Goal: Task Accomplishment & Management: Complete application form

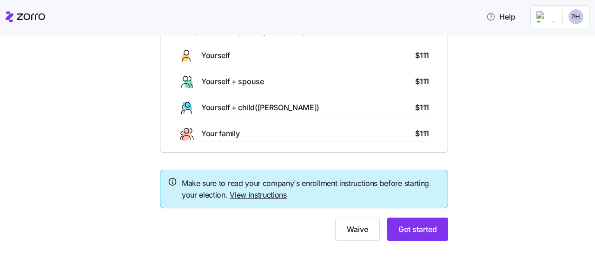
scroll to position [72, 0]
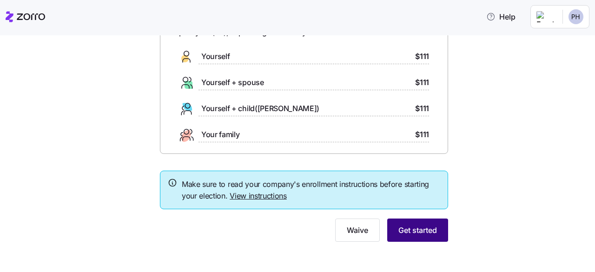
click at [399, 226] on span "Get started" at bounding box center [417, 229] width 39 height 11
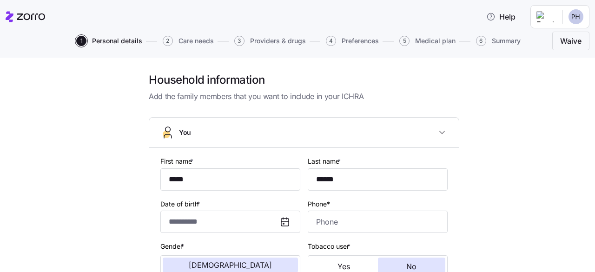
type input "*****"
type input "******"
type input "[EMAIL_ADDRESS][DOMAIN_NAME]"
type input "**********"
checkbox input "true"
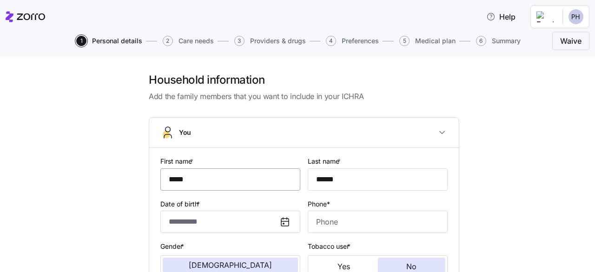
type input "**********"
type input "[PHONE_NUMBER]"
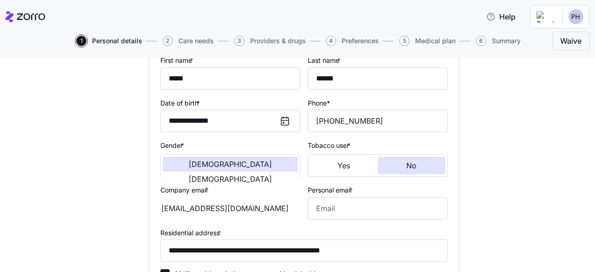
scroll to position [116, 0]
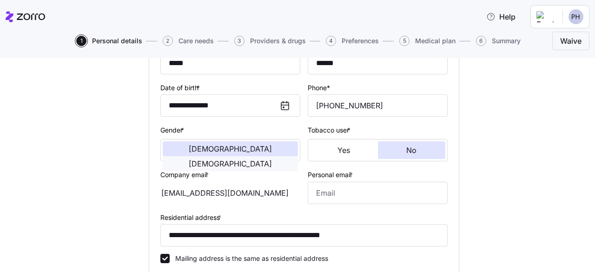
click at [270, 160] on span "[DEMOGRAPHIC_DATA]" at bounding box center [230, 163] width 83 height 7
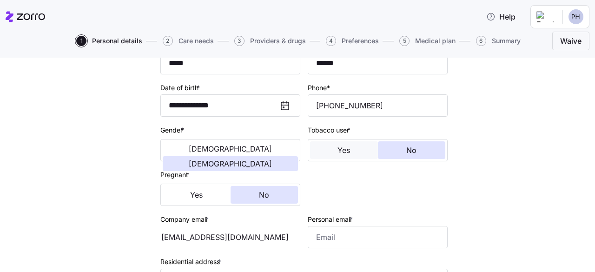
click at [343, 151] on span "Yes" at bounding box center [343, 149] width 13 height 7
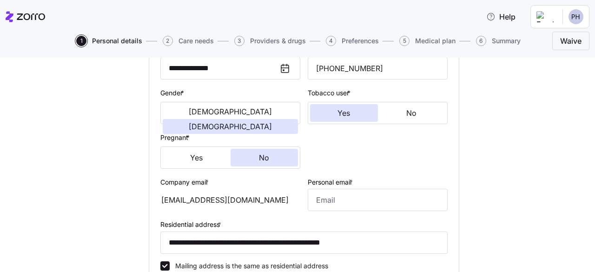
scroll to position [153, 0]
click at [413, 115] on span "No" at bounding box center [411, 113] width 10 height 7
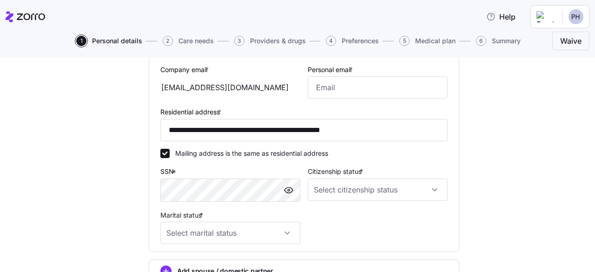
scroll to position [266, 0]
click at [333, 192] on input "Citizenship status *" at bounding box center [378, 189] width 140 height 22
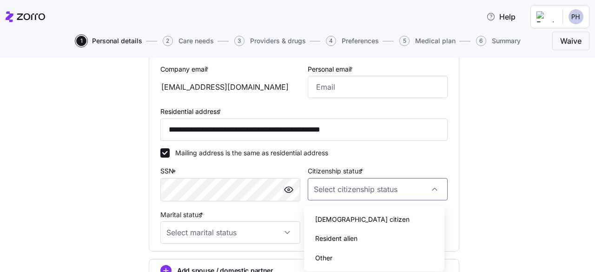
click at [331, 219] on span "[DEMOGRAPHIC_DATA] citizen" at bounding box center [362, 219] width 94 height 10
type input "[DEMOGRAPHIC_DATA] citizen"
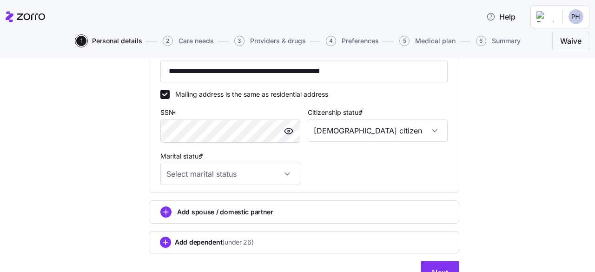
scroll to position [327, 0]
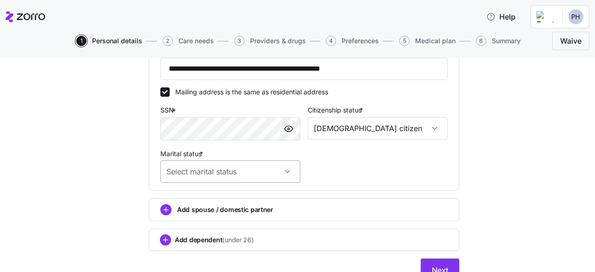
click at [270, 180] on input "Marital status *" at bounding box center [230, 171] width 140 height 22
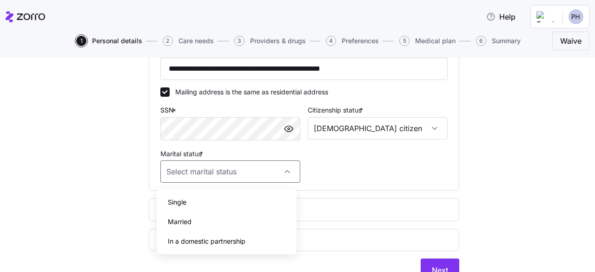
click at [369, 165] on div "**********" at bounding box center [304, 5] width 295 height 362
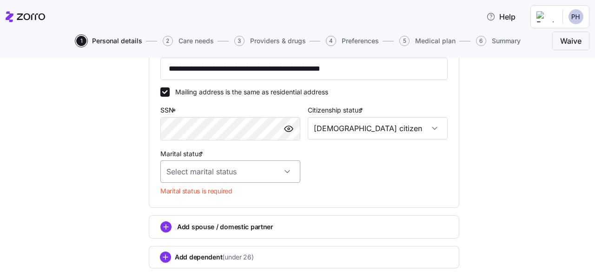
click at [198, 179] on input "Marital status *" at bounding box center [230, 171] width 140 height 22
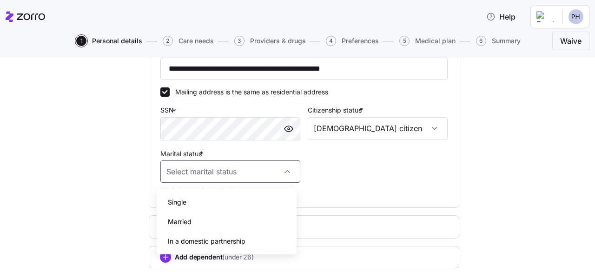
click at [193, 199] on div "Single" at bounding box center [226, 202] width 132 height 20
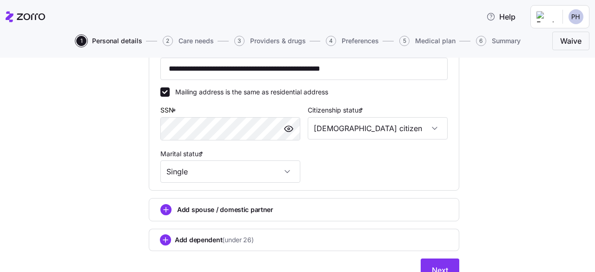
type input "Single"
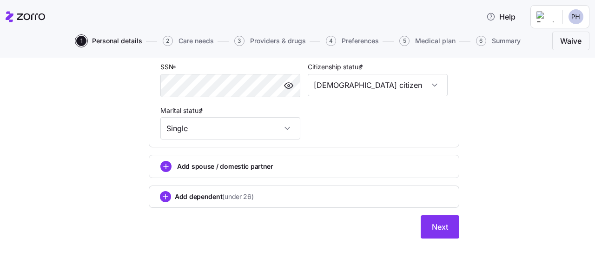
scroll to position [372, 0]
click at [442, 234] on button "Next" at bounding box center [440, 226] width 39 height 23
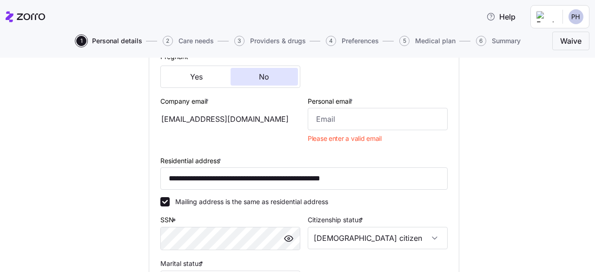
scroll to position [234, 0]
click at [378, 132] on div "Personal email * Please enter a valid email" at bounding box center [377, 121] width 147 height 59
click at [372, 124] on input "Personal email *" at bounding box center [378, 119] width 140 height 22
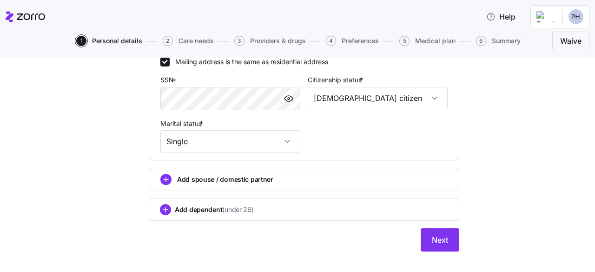
scroll to position [358, 0]
type input "[EMAIL_ADDRESS][DOMAIN_NAME]"
click at [432, 238] on span "Next" at bounding box center [440, 239] width 16 height 11
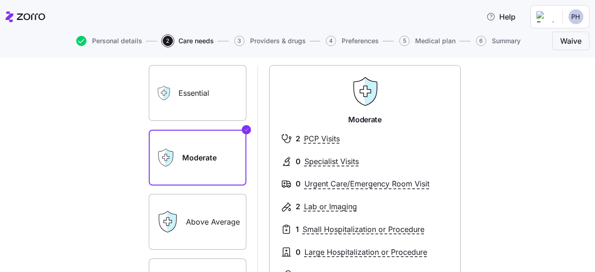
scroll to position [22, 0]
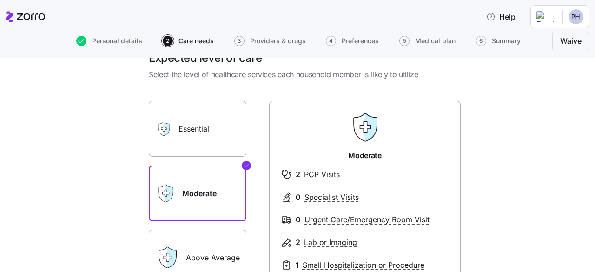
click at [199, 140] on label "Essential" at bounding box center [198, 129] width 98 height 56
click at [0, 0] on input "Essential" at bounding box center [0, 0] width 0 height 0
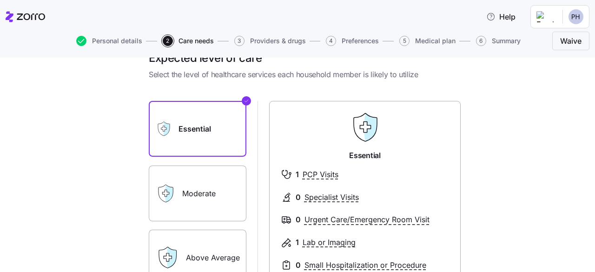
click at [189, 191] on label "Moderate" at bounding box center [198, 193] width 98 height 56
click at [0, 0] on input "Moderate" at bounding box center [0, 0] width 0 height 0
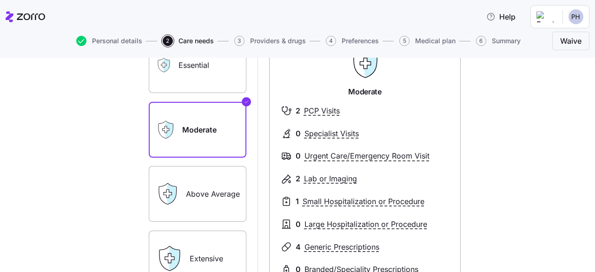
scroll to position [85, 0]
click at [189, 191] on label "Above Average" at bounding box center [198, 194] width 98 height 56
click at [0, 0] on input "Above Average" at bounding box center [0, 0] width 0 height 0
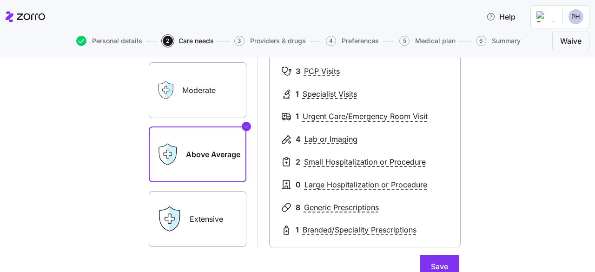
scroll to position [125, 0]
click at [221, 220] on label "Extensive" at bounding box center [198, 219] width 98 height 56
click at [0, 0] on input "Extensive" at bounding box center [0, 0] width 0 height 0
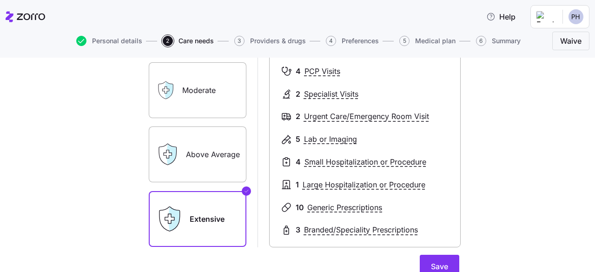
click at [202, 150] on label "Above Average" at bounding box center [198, 154] width 98 height 56
click at [0, 0] on input "Above Average" at bounding box center [0, 0] width 0 height 0
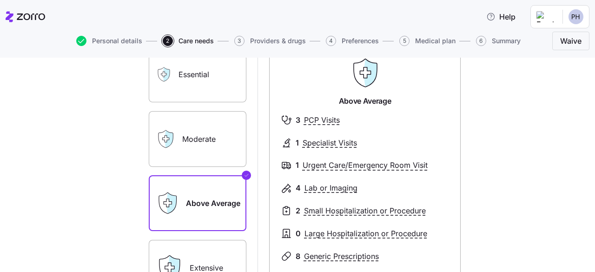
scroll to position [72, 0]
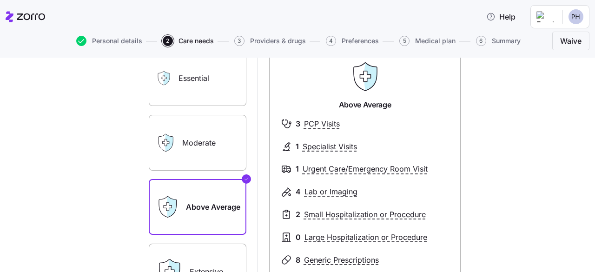
click at [202, 150] on label "Moderate" at bounding box center [198, 143] width 98 height 56
click at [0, 0] on input "Moderate" at bounding box center [0, 0] width 0 height 0
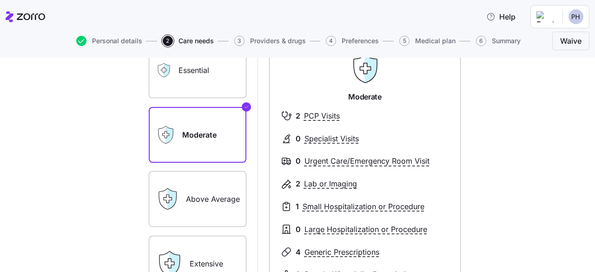
scroll to position [80, 0]
click at [207, 191] on label "Above Average" at bounding box center [198, 199] width 98 height 56
click at [0, 0] on input "Above Average" at bounding box center [0, 0] width 0 height 0
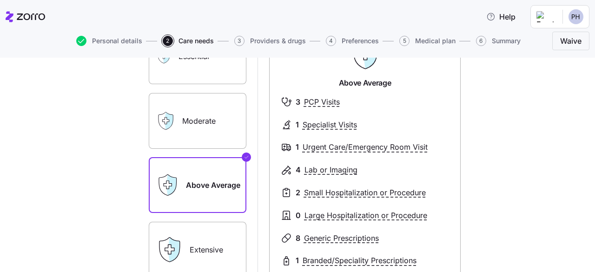
scroll to position [94, 0]
click at [217, 130] on label "Moderate" at bounding box center [198, 121] width 98 height 56
click at [0, 0] on input "Moderate" at bounding box center [0, 0] width 0 height 0
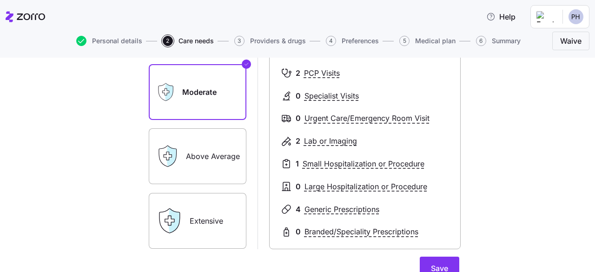
scroll to position [124, 0]
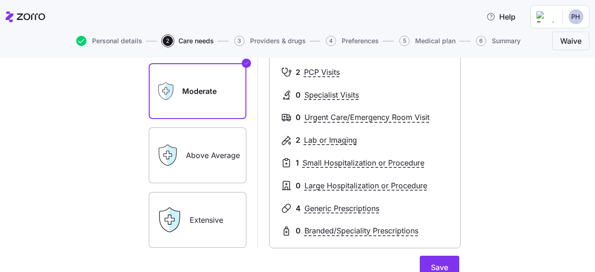
click at [210, 168] on label "Above Average" at bounding box center [198, 155] width 98 height 56
click at [0, 0] on input "Above Average" at bounding box center [0, 0] width 0 height 0
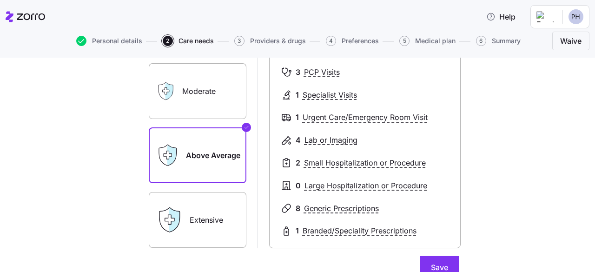
click at [203, 98] on label "Moderate" at bounding box center [198, 91] width 98 height 56
click at [0, 0] on input "Moderate" at bounding box center [0, 0] width 0 height 0
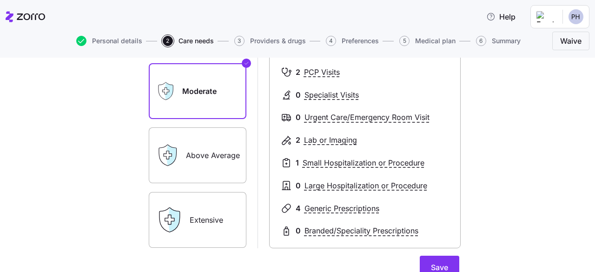
click at [182, 158] on label "Above Average" at bounding box center [198, 155] width 98 height 56
click at [0, 0] on input "Above Average" at bounding box center [0, 0] width 0 height 0
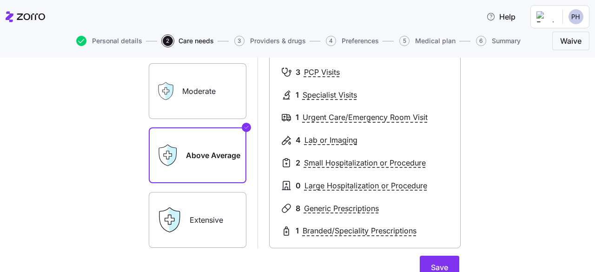
click at [165, 96] on icon at bounding box center [169, 90] width 8 height 17
click at [188, 88] on label "Moderate" at bounding box center [198, 91] width 98 height 56
click at [0, 0] on input "Moderate" at bounding box center [0, 0] width 0 height 0
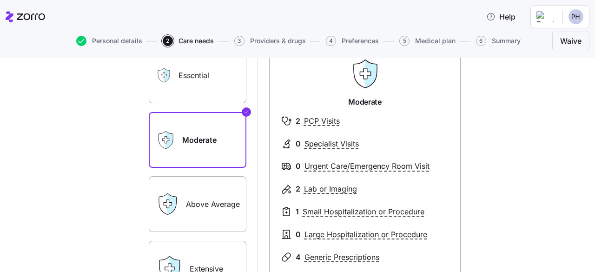
scroll to position [75, 0]
click at [218, 83] on label "Essential" at bounding box center [198, 75] width 98 height 56
click at [0, 0] on input "Essential" at bounding box center [0, 0] width 0 height 0
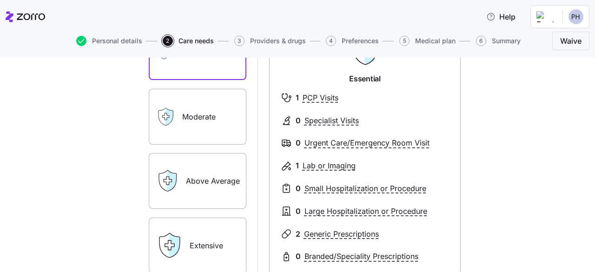
scroll to position [99, 0]
click at [204, 118] on label "Moderate" at bounding box center [198, 117] width 98 height 56
click at [0, 0] on input "Moderate" at bounding box center [0, 0] width 0 height 0
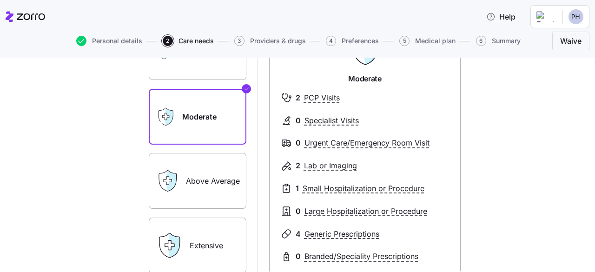
scroll to position [215, 0]
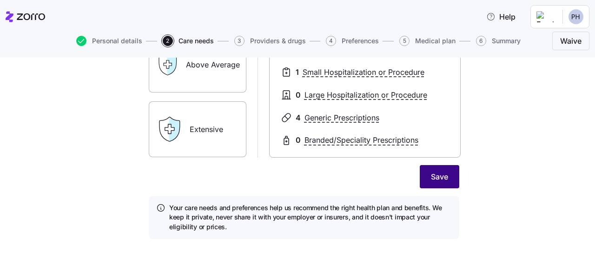
click at [425, 178] on button "Save" at bounding box center [439, 176] width 39 height 23
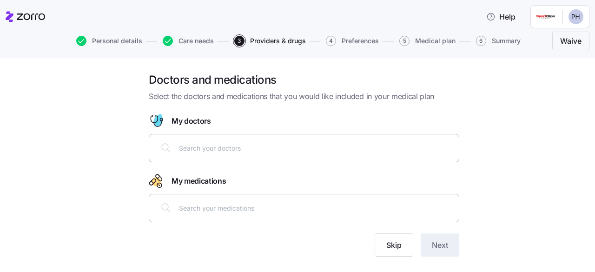
click at [381, 157] on div at bounding box center [304, 148] width 298 height 22
click at [386, 240] on span "Skip" at bounding box center [393, 244] width 15 height 11
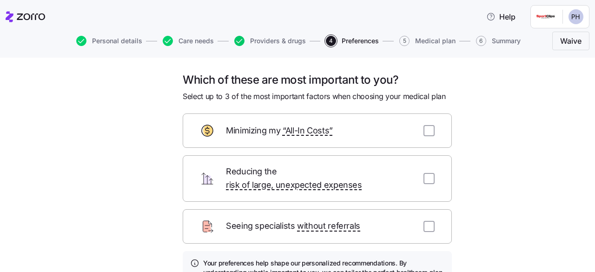
click at [240, 39] on icon "button" at bounding box center [239, 41] width 10 height 10
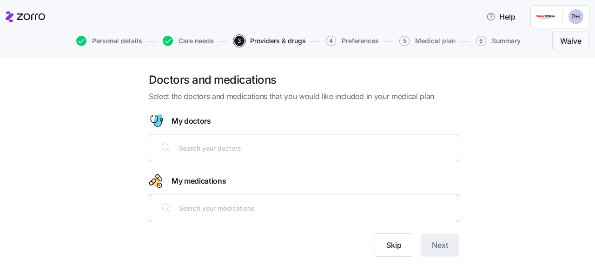
click at [215, 157] on div at bounding box center [304, 148] width 298 height 22
type input "dalli"
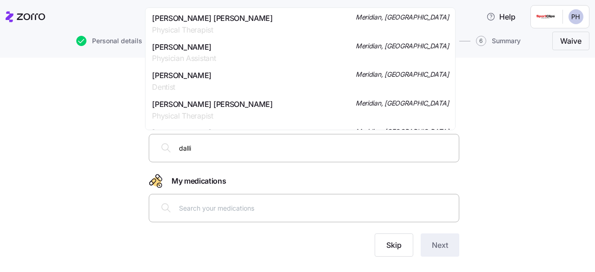
click at [214, 50] on span "[PERSON_NAME]" at bounding box center [184, 47] width 64 height 12
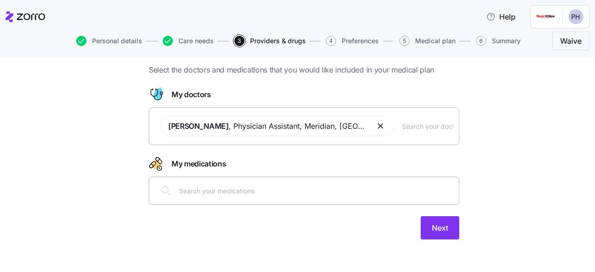
scroll to position [26, 0]
click at [220, 195] on input "text" at bounding box center [316, 191] width 274 height 10
click at [223, 188] on input "text" at bounding box center [316, 191] width 274 height 10
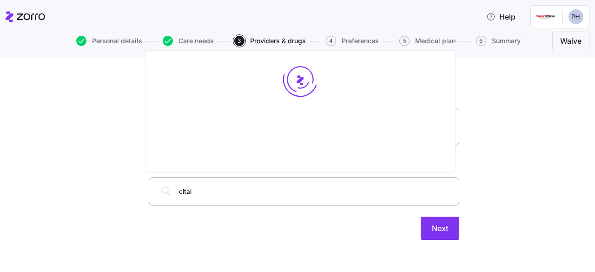
type input "citalo"
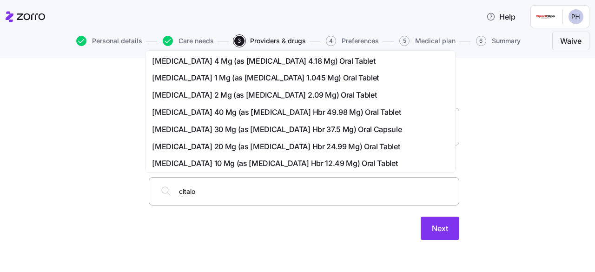
click at [200, 118] on div "[MEDICAL_DATA] 40 Mg (as [MEDICAL_DATA] Hbr 49.98 Mg) Oral Tablet" at bounding box center [300, 112] width 306 height 17
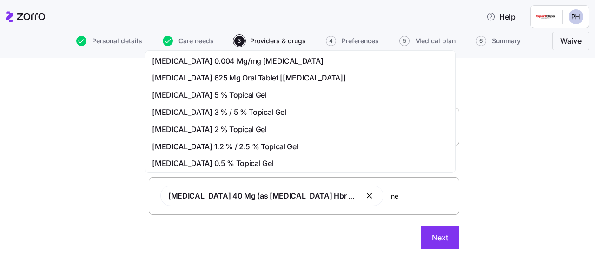
type input "n"
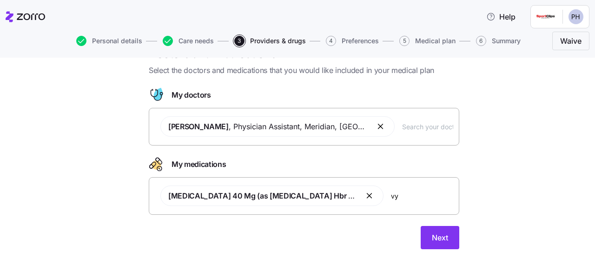
type input "vyv"
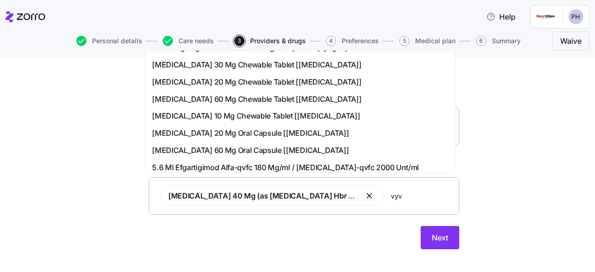
scroll to position [0, 0]
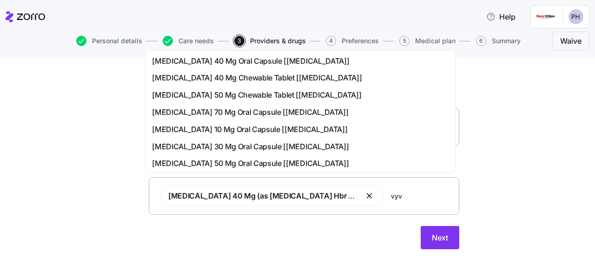
click at [309, 66] on span "[MEDICAL_DATA] 40 Mg Oral Capsule [[MEDICAL_DATA]]" at bounding box center [250, 61] width 197 height 12
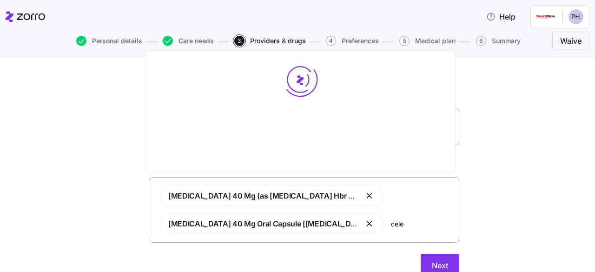
type input "celec"
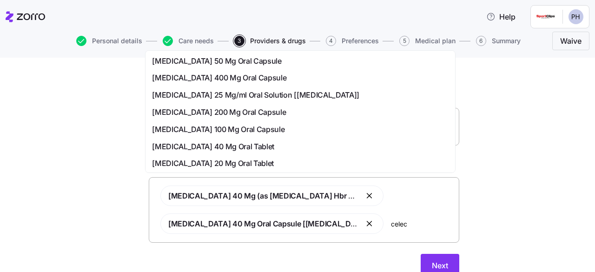
click at [277, 113] on div "[MEDICAL_DATA] 200 Mg Oral Capsule" at bounding box center [300, 112] width 296 height 12
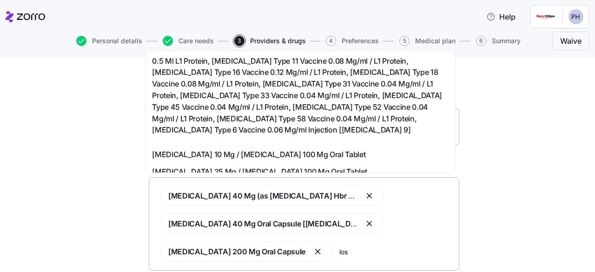
type input "losa"
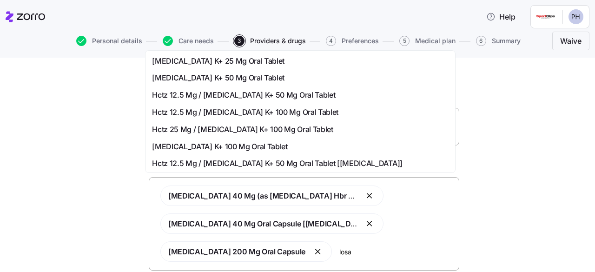
click at [274, 81] on div "[MEDICAL_DATA] K+ 50 Mg Oral Tablet" at bounding box center [300, 78] width 296 height 12
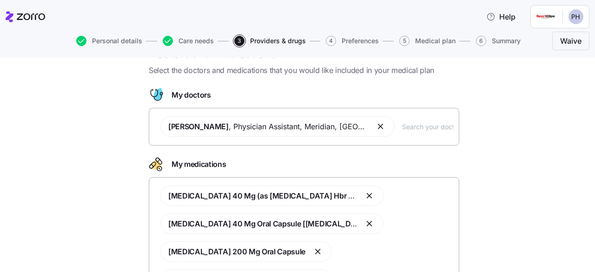
scroll to position [32, 0]
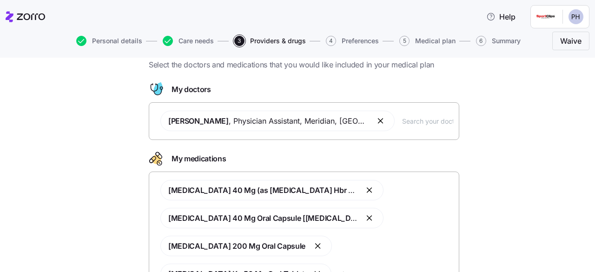
type input "clon"
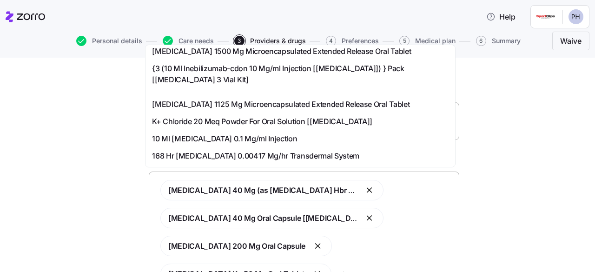
scroll to position [73, 0]
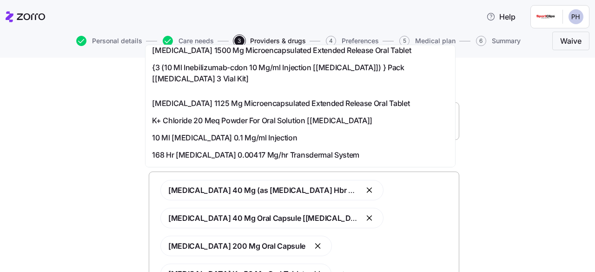
click at [262, 132] on span "10 Ml [MEDICAL_DATA] 0.1 Mg/ml Injection" at bounding box center [224, 138] width 145 height 12
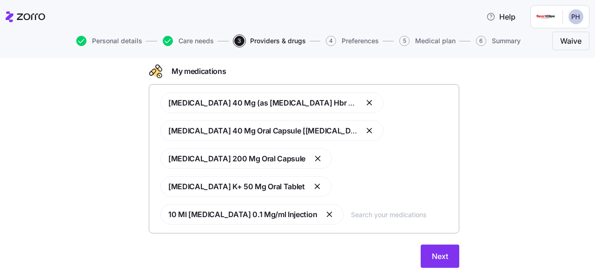
scroll to position [119, 0]
click at [335, 208] on button "button" at bounding box center [329, 213] width 11 height 11
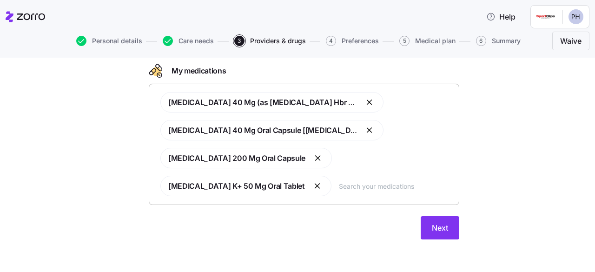
scroll to position [110, 0]
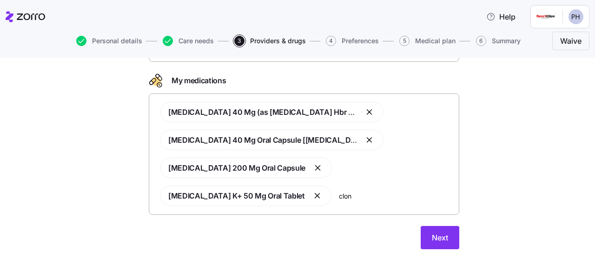
type input "cloni"
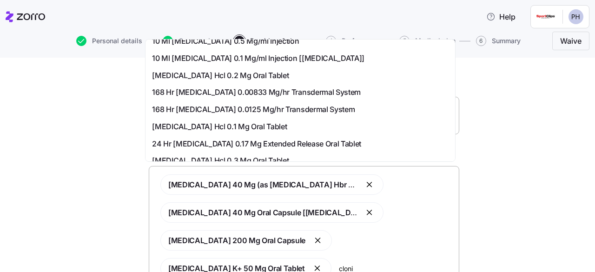
scroll to position [45, 0]
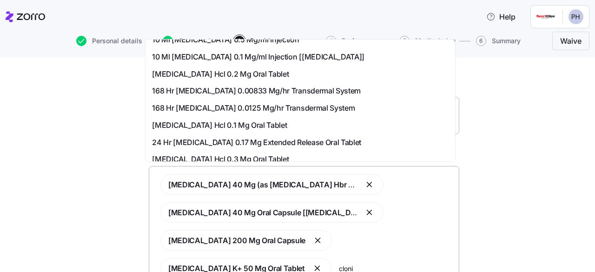
click at [324, 127] on div "[MEDICAL_DATA] Hcl 0.1 Mg Oral Tablet" at bounding box center [300, 125] width 296 height 12
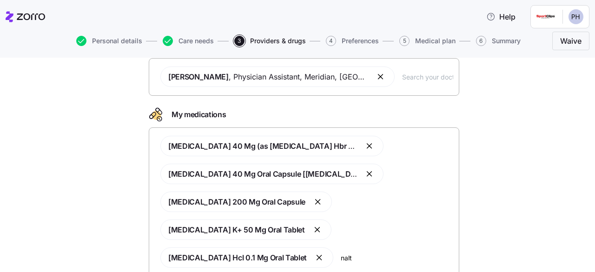
scroll to position [0, 0]
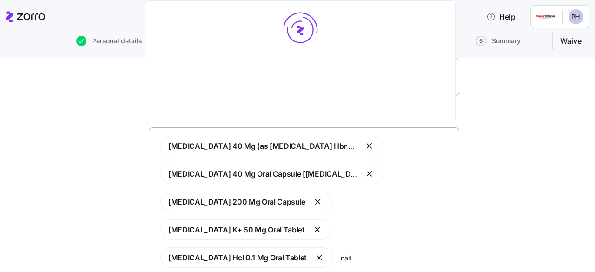
type input "naltr"
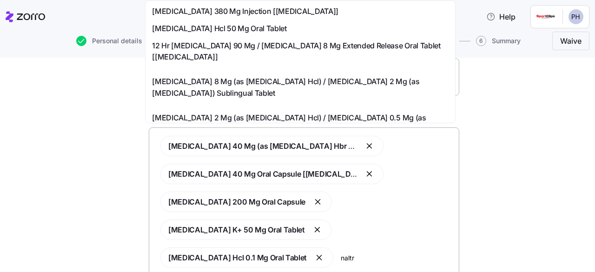
click at [272, 33] on div "[MEDICAL_DATA] Hcl 50 Mg Oral Tablet" at bounding box center [300, 29] width 296 height 12
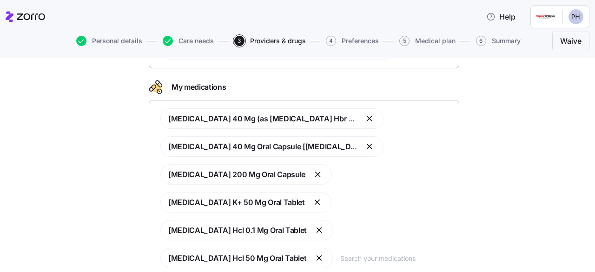
scroll to position [104, 0]
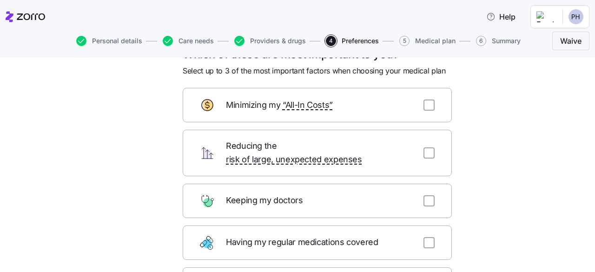
scroll to position [27, 0]
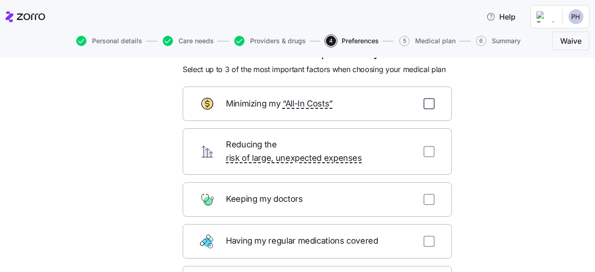
click at [423, 106] on input "checkbox" at bounding box center [428, 103] width 11 height 11
checkbox input "true"
click at [423, 147] on input "checkbox" at bounding box center [428, 151] width 11 height 11
checkbox input "true"
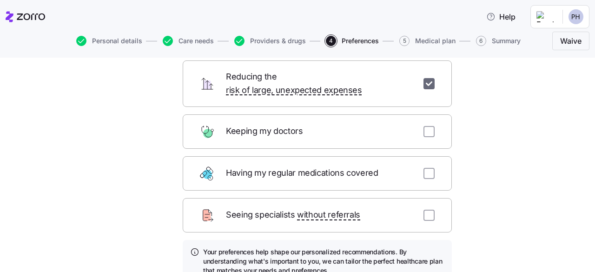
scroll to position [95, 0]
click at [425, 167] on input "checkbox" at bounding box center [428, 172] width 11 height 11
checkbox input "true"
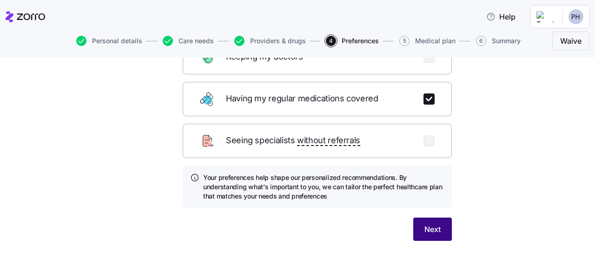
click at [427, 224] on span "Next" at bounding box center [432, 229] width 16 height 11
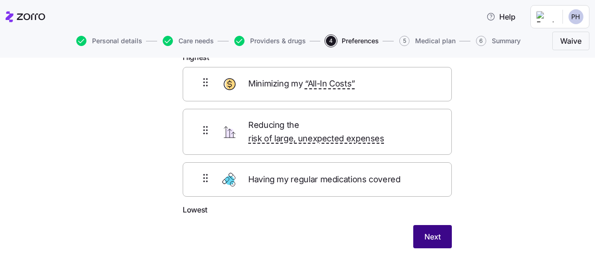
scroll to position [61, 0]
click at [424, 231] on span "Next" at bounding box center [432, 236] width 16 height 11
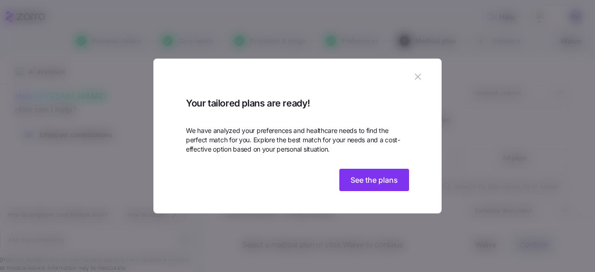
scroll to position [34, 0]
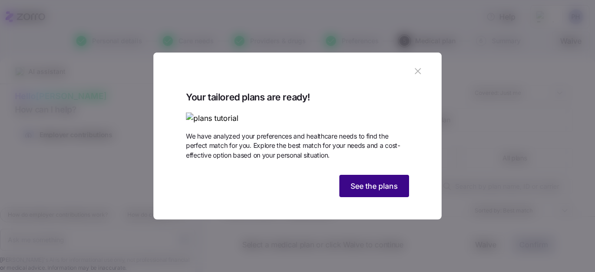
click at [362, 197] on button "See the plans" at bounding box center [374, 186] width 70 height 22
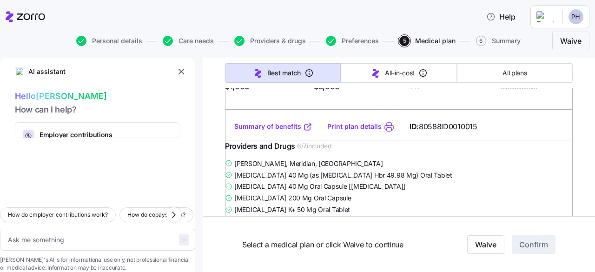
scroll to position [278, 0]
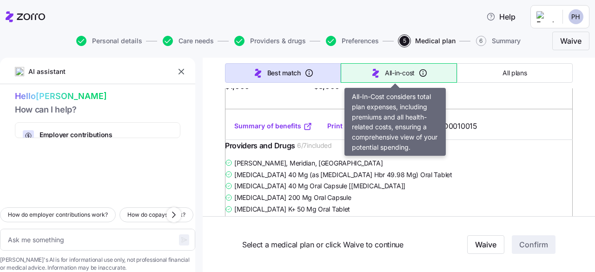
click at [391, 72] on span "All-in-cost" at bounding box center [400, 72] width 30 height 9
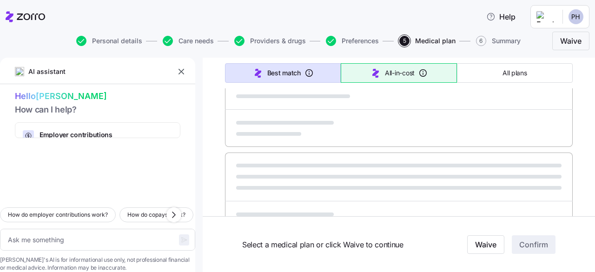
type textarea "x"
type input "Sorted by: All-in-cost"
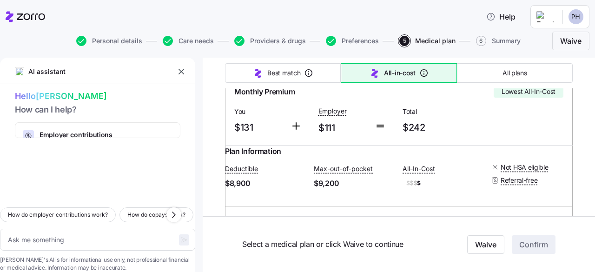
scroll to position [185, 0]
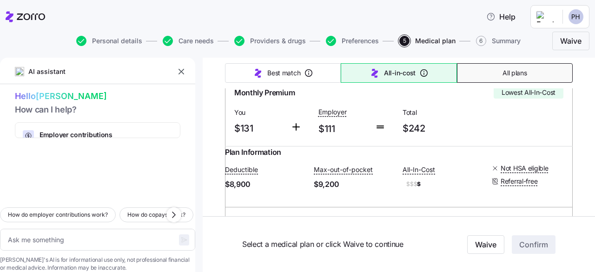
click at [508, 72] on span "All plans" at bounding box center [514, 72] width 24 height 9
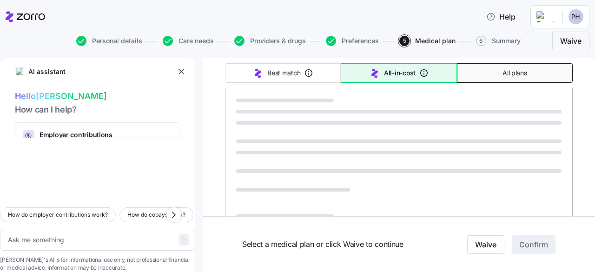
type textarea "x"
type input "Sorted by: Premium"
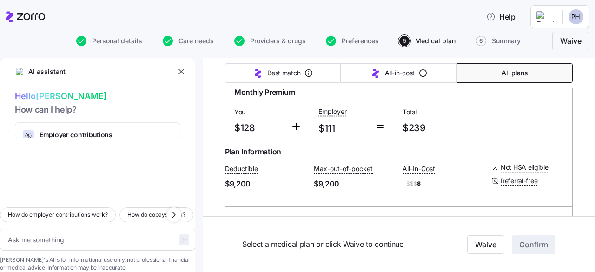
scroll to position [192, 0]
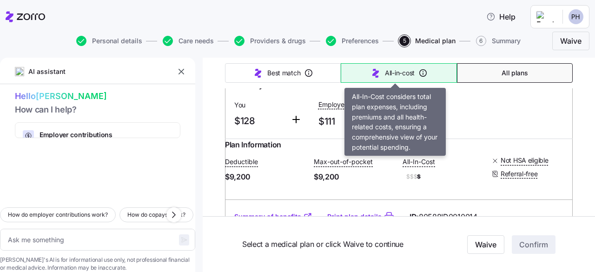
click at [392, 77] on span "All-in-cost" at bounding box center [400, 72] width 30 height 9
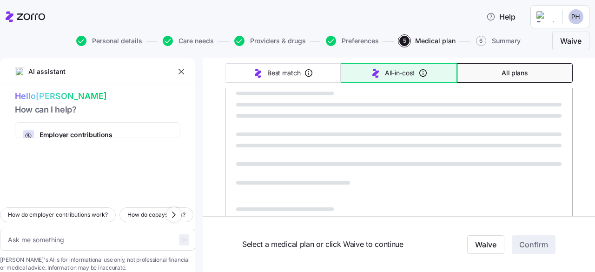
type textarea "x"
type input "Sorted by: All-in-cost"
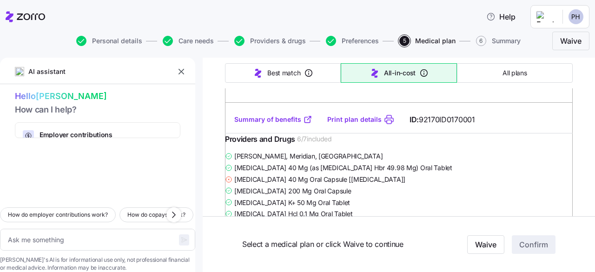
scroll to position [1316, 0]
click at [287, 124] on link "Summary of benefits" at bounding box center [273, 118] width 78 height 9
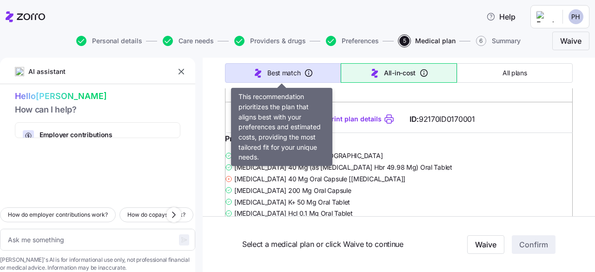
click at [296, 74] on span "Best match" at bounding box center [283, 72] width 33 height 9
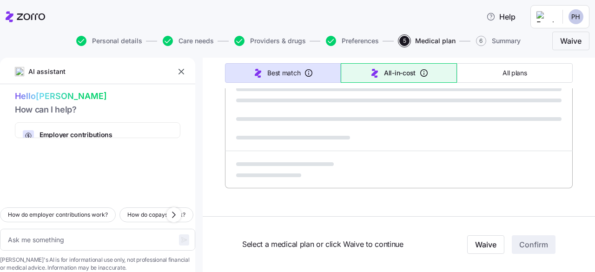
type textarea "x"
type input "Sorted by: Best match"
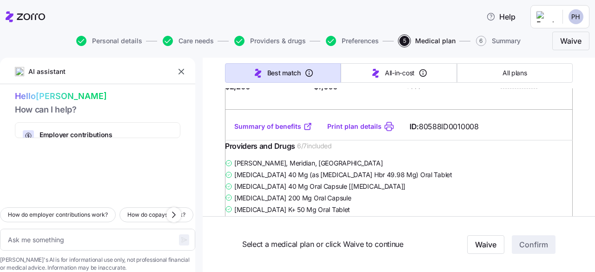
scroll to position [2773, 0]
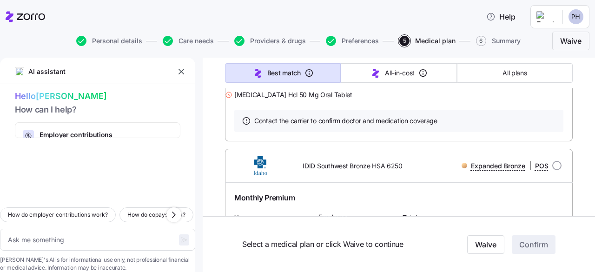
type textarea "x"
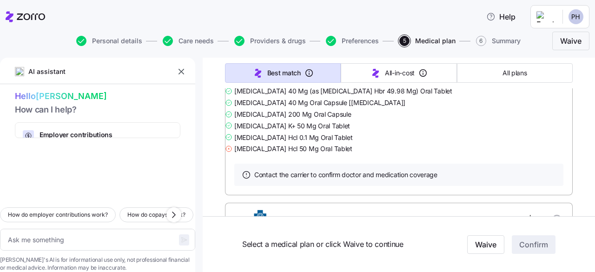
scroll to position [3103, 0]
radio input "true"
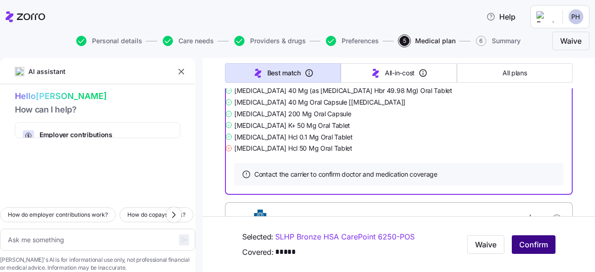
click at [527, 240] on span "Confirm" at bounding box center [533, 244] width 29 height 11
type textarea "x"
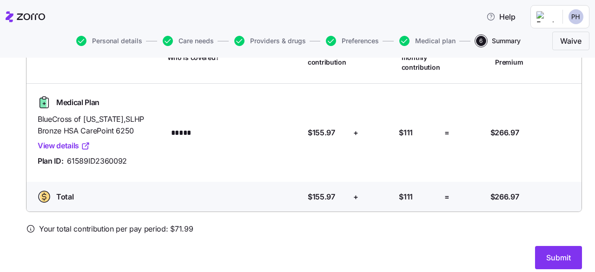
scroll to position [98, 0]
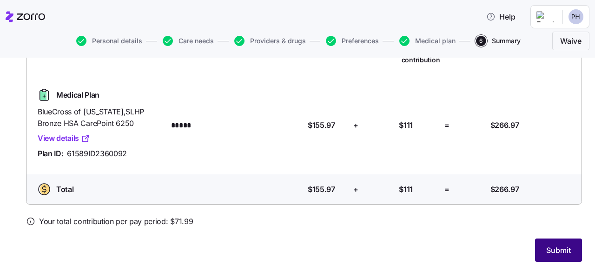
click at [535, 246] on button "Submit" at bounding box center [558, 249] width 47 height 23
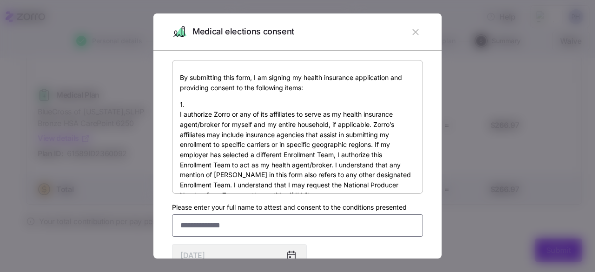
click at [310, 223] on input "Please enter your full name to attest and consent to the conditions presented" at bounding box center [297, 225] width 251 height 22
type input "**********"
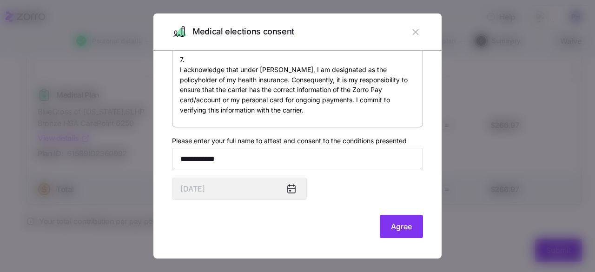
scroll to position [66, 0]
click at [392, 228] on span "Agree" at bounding box center [401, 226] width 21 height 11
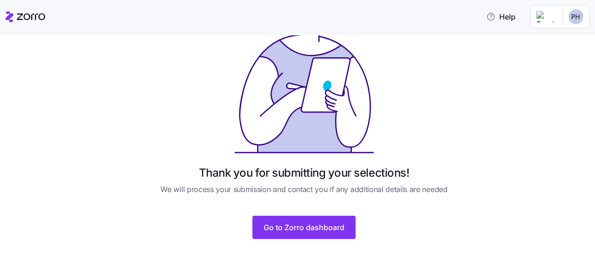
scroll to position [73, 0]
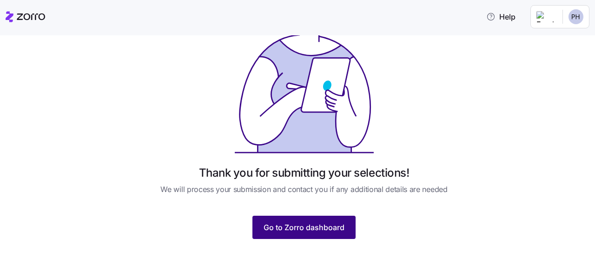
click at [329, 224] on span "Go to Zorro dashboard" at bounding box center [303, 227] width 81 height 11
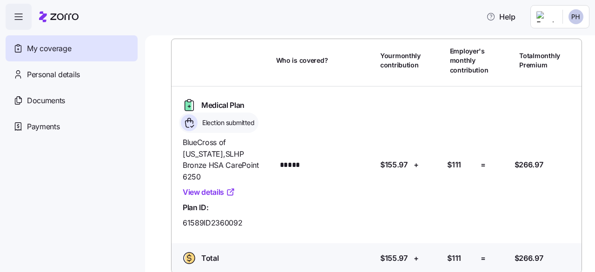
scroll to position [45, 0]
